Goal: Navigation & Orientation: Go to known website

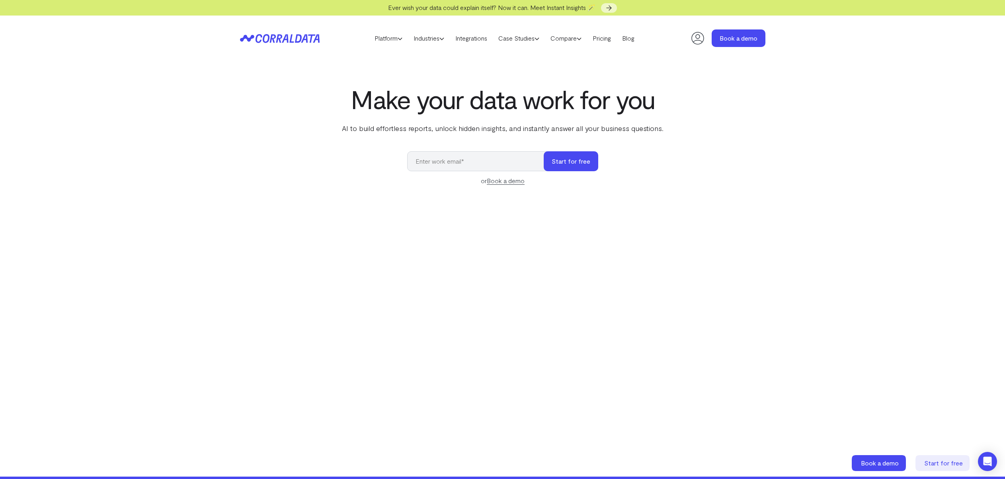
click at [262, 36] on icon at bounding box center [280, 38] width 80 height 9
click at [283, 41] on icon at bounding box center [274, 38] width 39 height 9
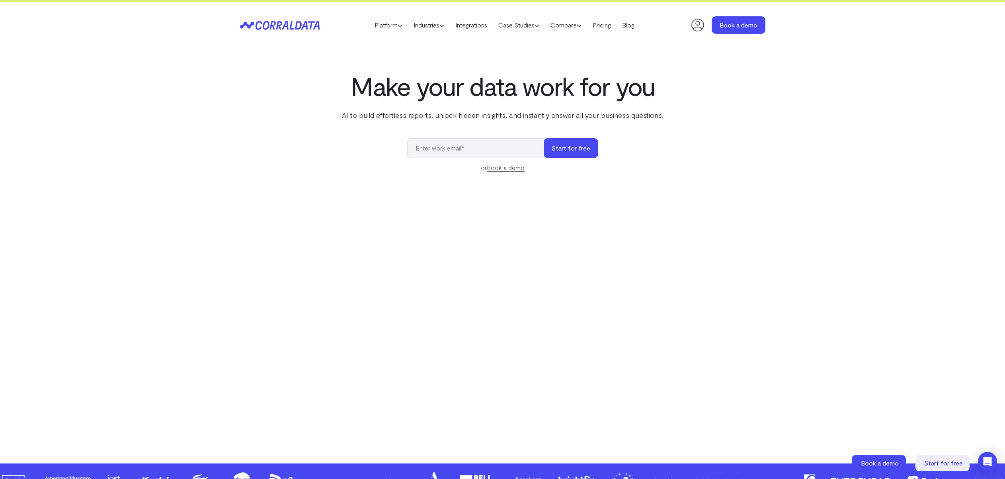
scroll to position [16, 0]
